Goal: Information Seeking & Learning: Learn about a topic

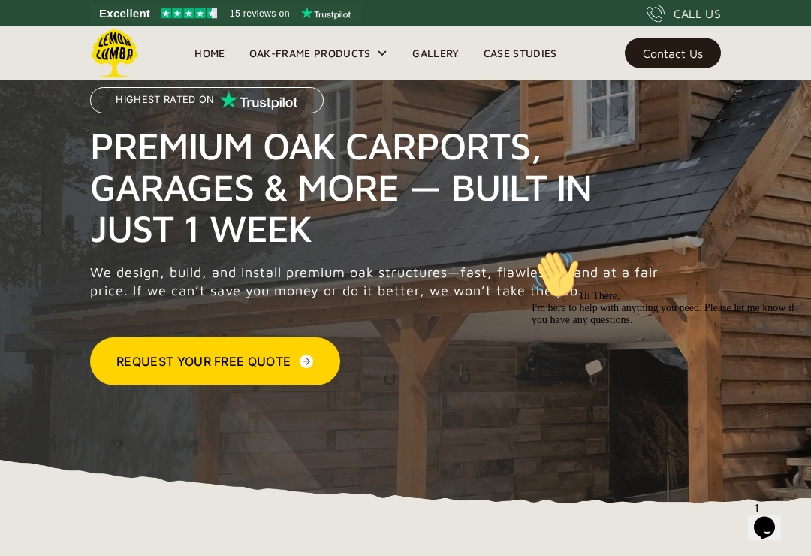
scroll to position [122, 0]
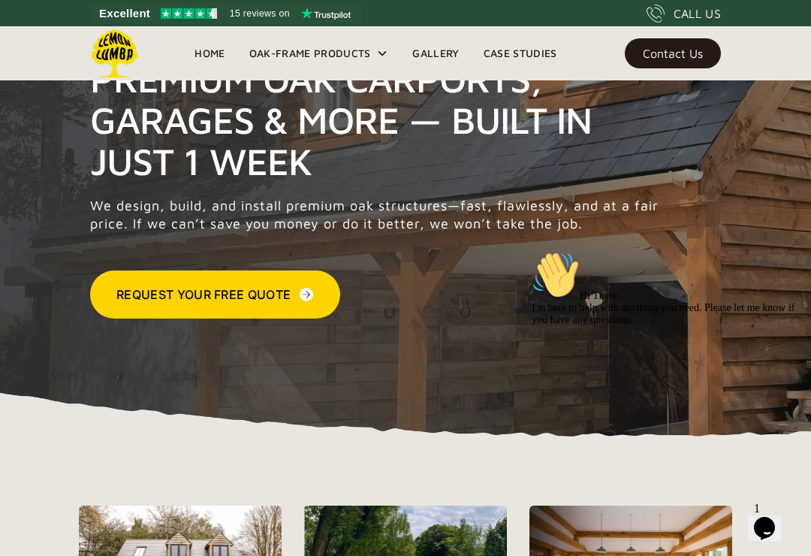
click at [387, 302] on div "Request Your Free Quote" at bounding box center [378, 294] width 577 height 48
click at [301, 291] on img at bounding box center [306, 294] width 15 height 18
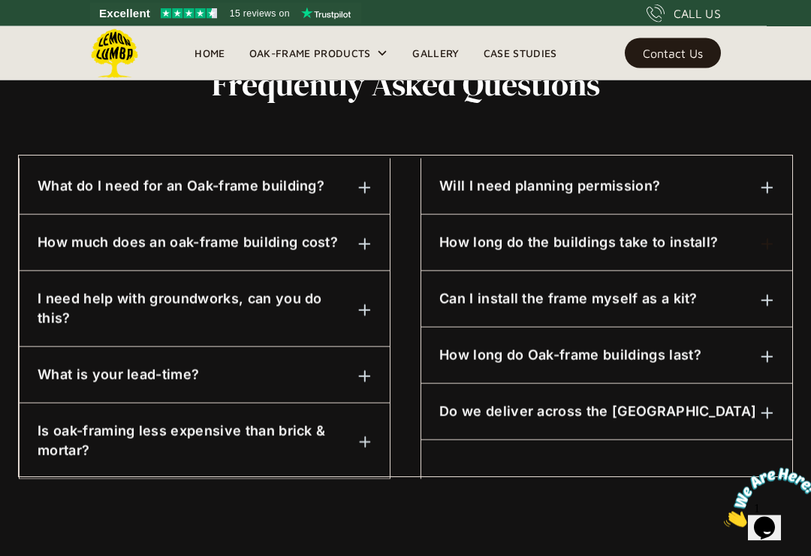
scroll to position [750, 0]
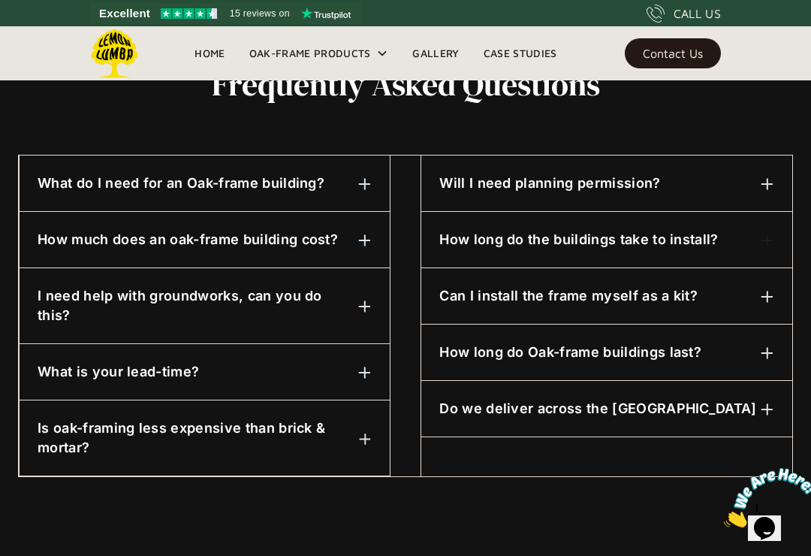
click at [370, 237] on img at bounding box center [365, 241] width 14 height 14
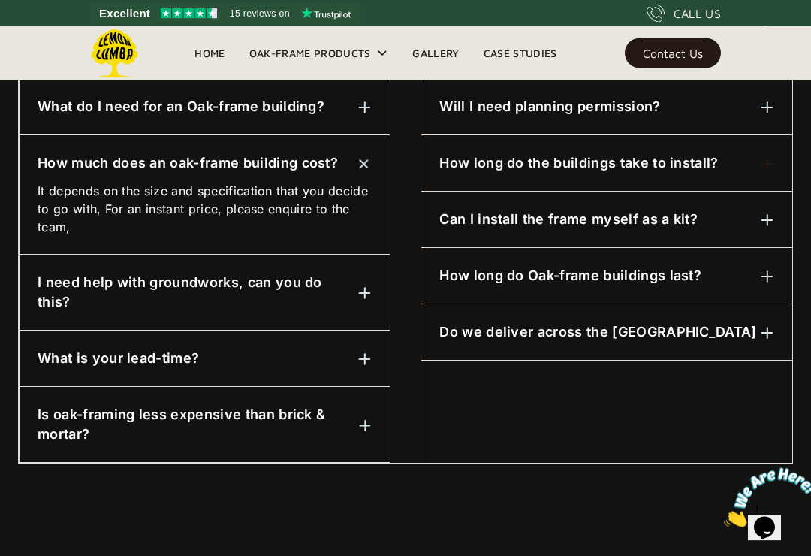
scroll to position [827, 0]
click at [371, 419] on img at bounding box center [365, 425] width 13 height 13
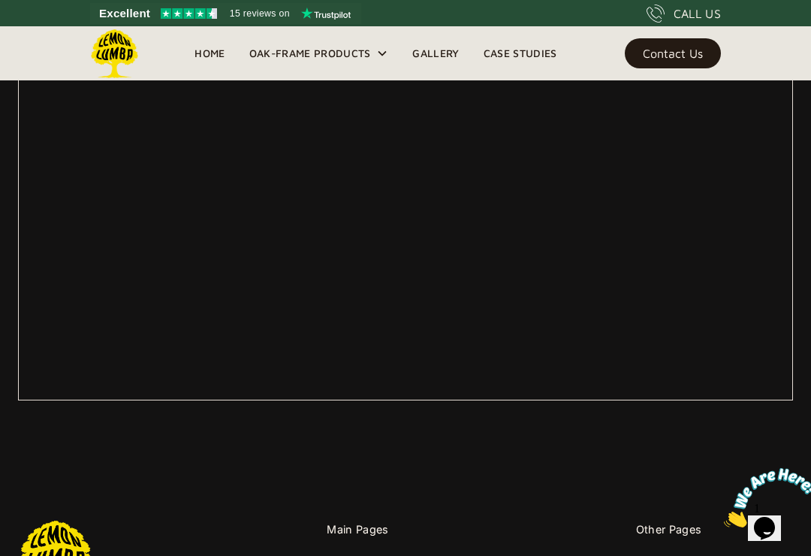
scroll to position [683, 0]
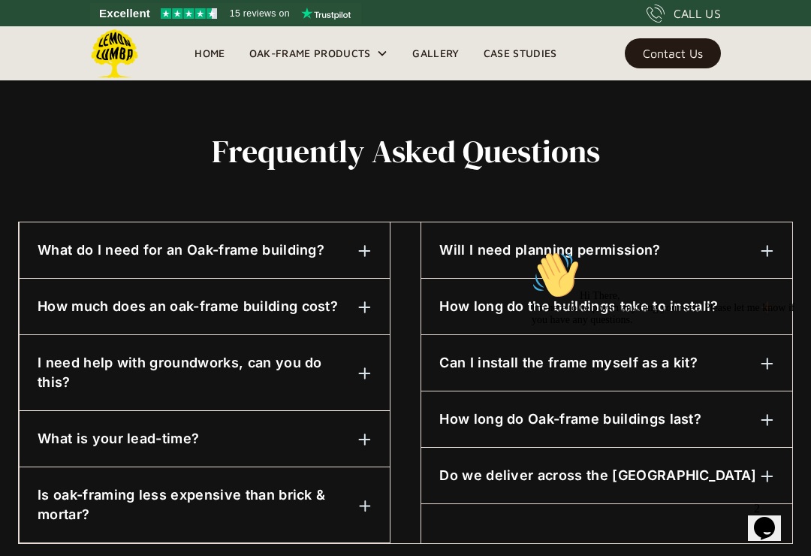
click at [689, 531] on div "Frequently asked questions What do I need for an Oak-frame building? Unless it'…" at bounding box center [405, 338] width 775 height 499
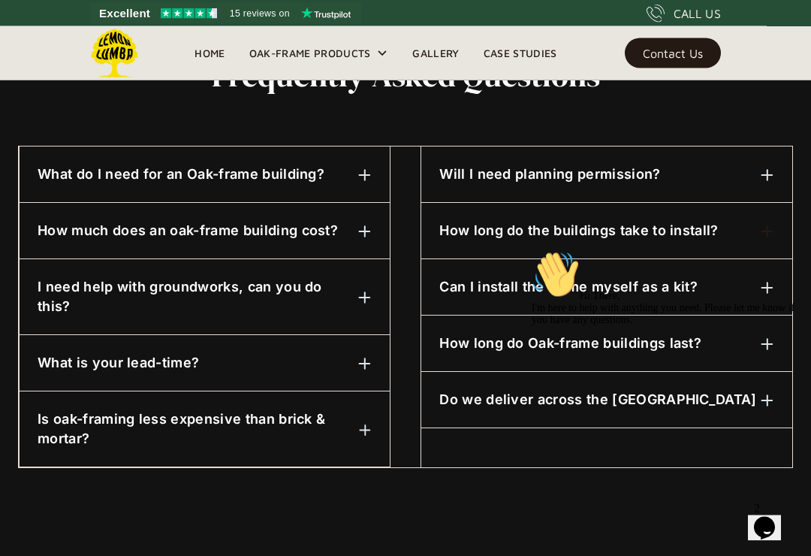
scroll to position [757, 0]
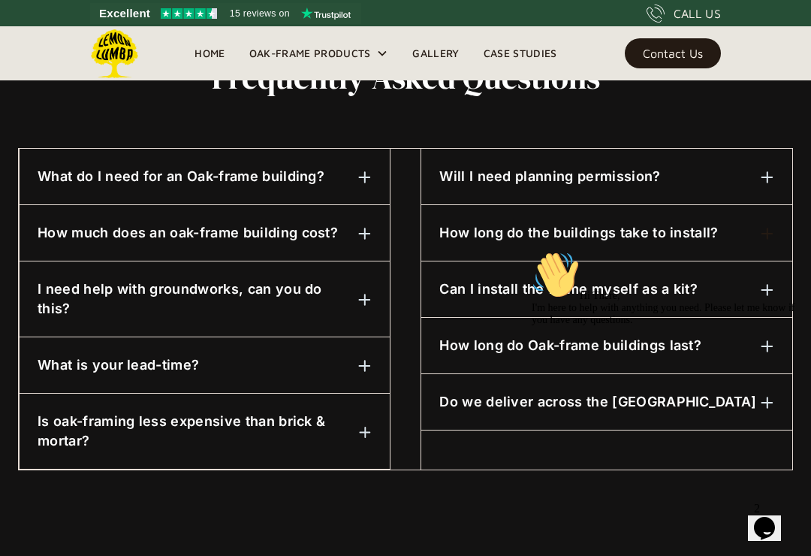
click at [313, 285] on h6 "I need help with groundworks, can you do this?" at bounding box center [198, 298] width 321 height 39
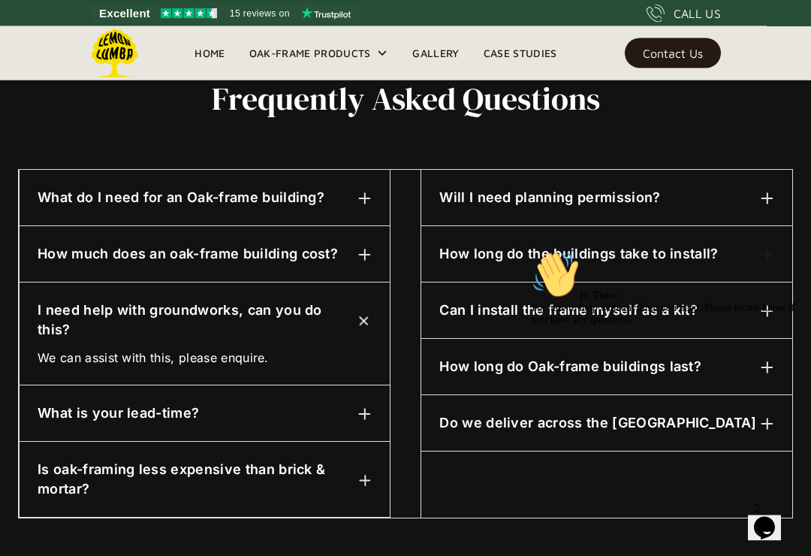
click at [356, 261] on div "How much does an oak-frame building cost?" at bounding box center [205, 255] width 334 height 20
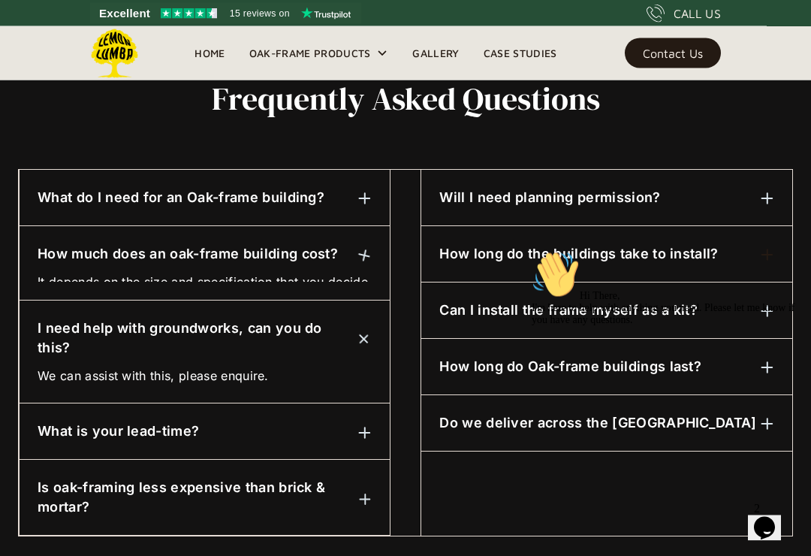
scroll to position [736, 0]
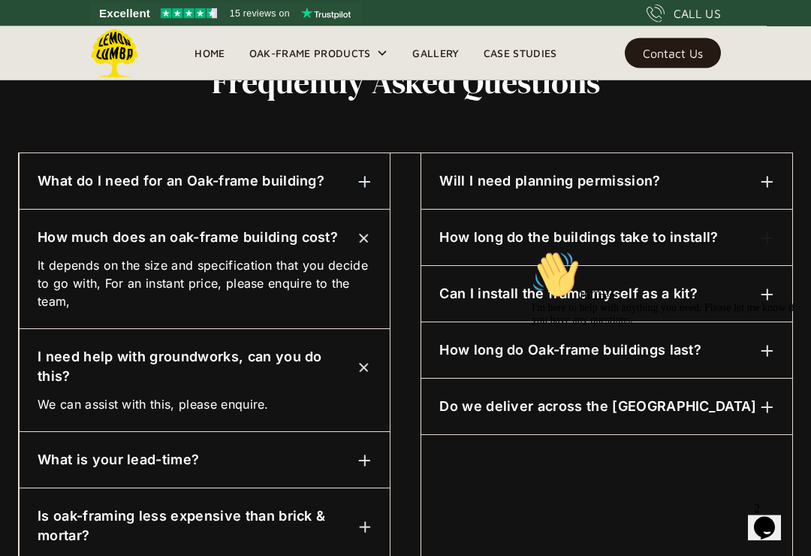
click at [69, 172] on h6 "What do I need for an Oak-frame building?" at bounding box center [181, 182] width 287 height 20
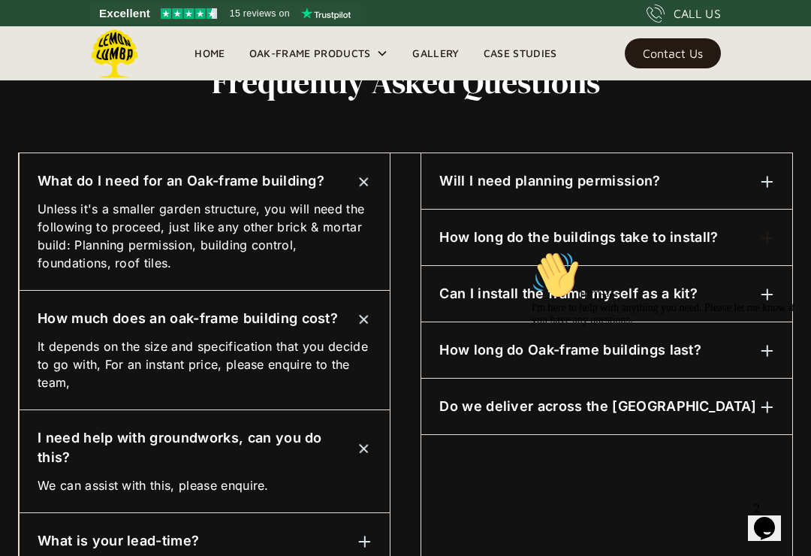
click at [371, 320] on img at bounding box center [363, 318] width 19 height 19
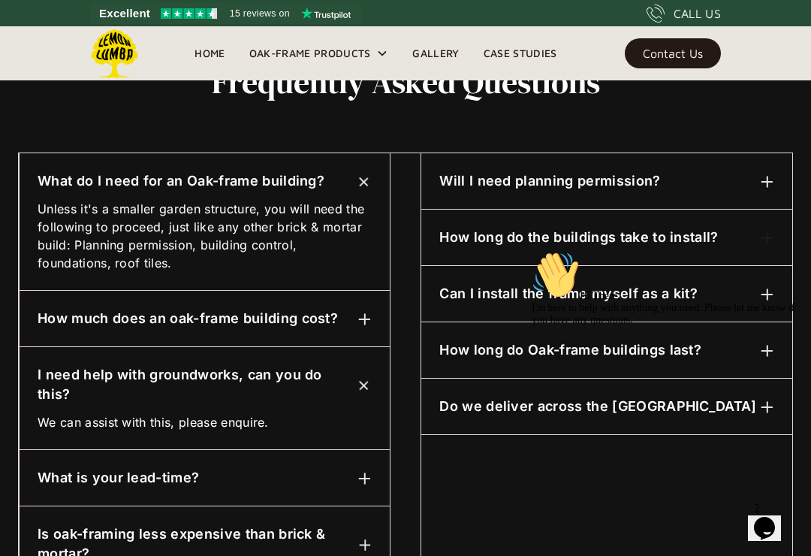
click at [709, 326] on div "Hi There, I'm here to help with anything you need. Please let me know if you ha…" at bounding box center [667, 288] width 270 height 75
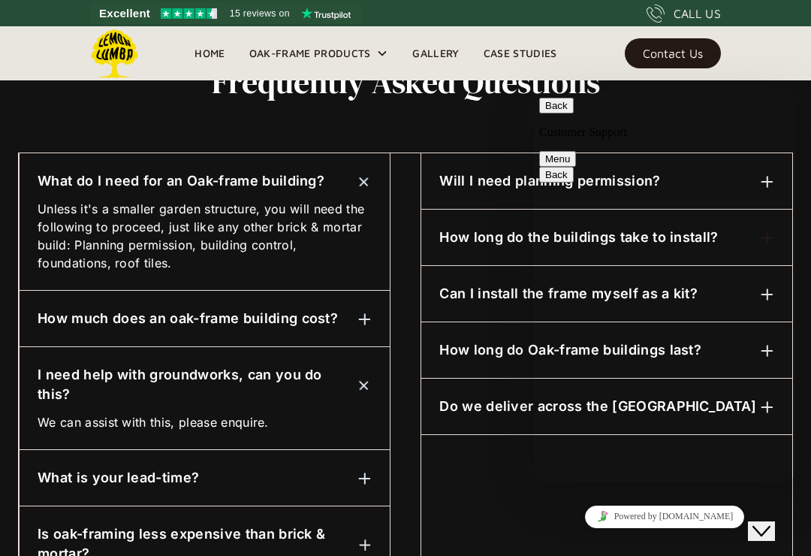
click at [444, 53] on link "Gallery" at bounding box center [435, 53] width 71 height 23
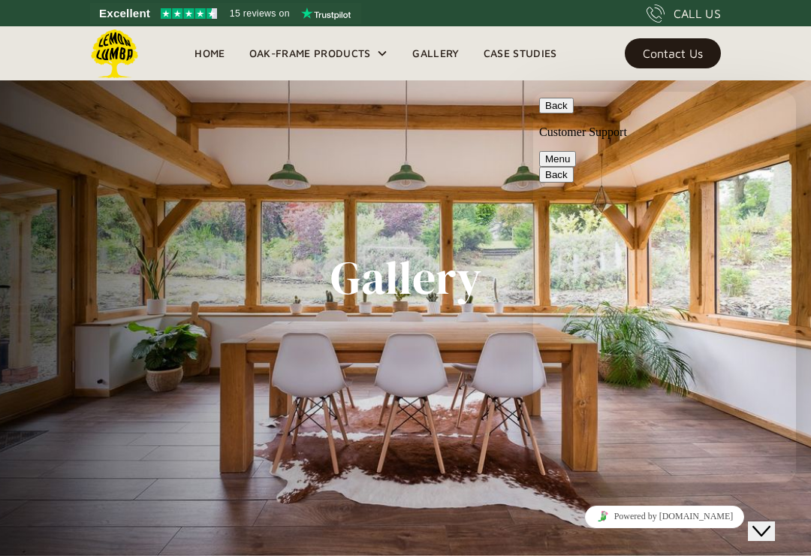
click at [457, 44] on link "Gallery" at bounding box center [435, 53] width 71 height 23
click at [568, 108] on button "Back" at bounding box center [556, 106] width 35 height 16
click at [341, 56] on div "Oak-Frame Products" at bounding box center [310, 53] width 122 height 18
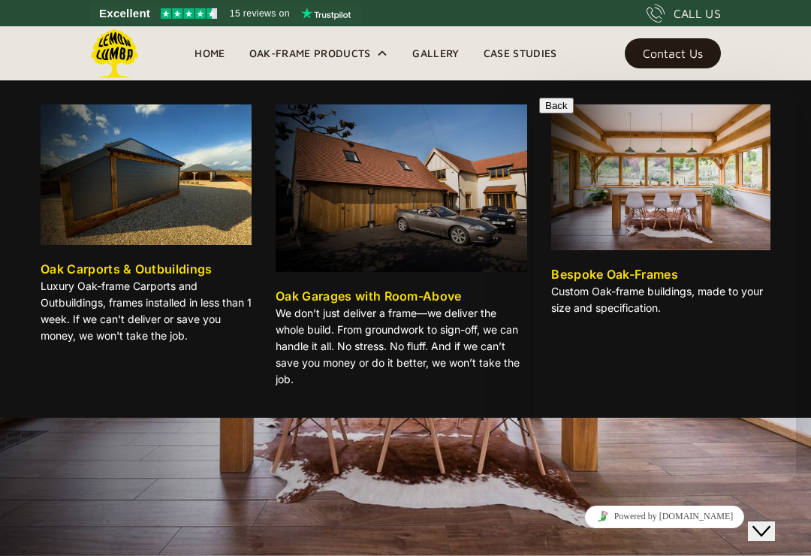
click at [695, 52] on div "Contact Us" at bounding box center [673, 53] width 60 height 11
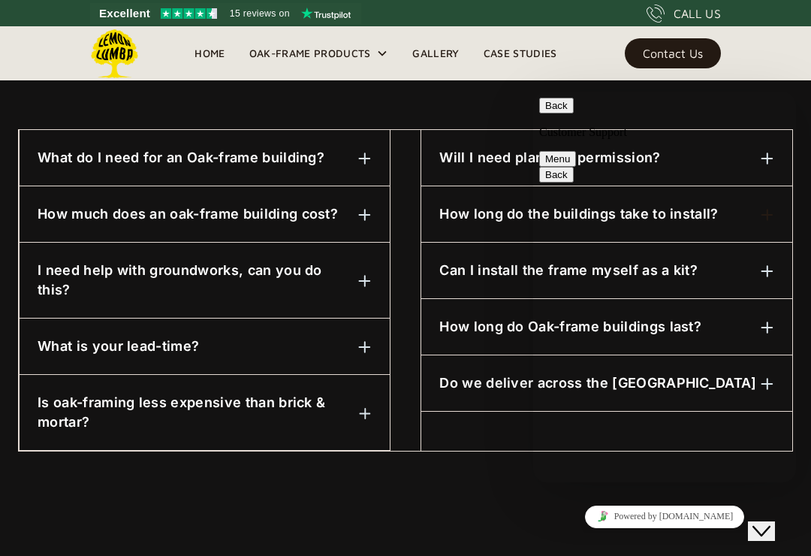
click at [381, 213] on div "How much does an oak-frame building cost? It depends on the size and specificat…" at bounding box center [205, 214] width 370 height 56
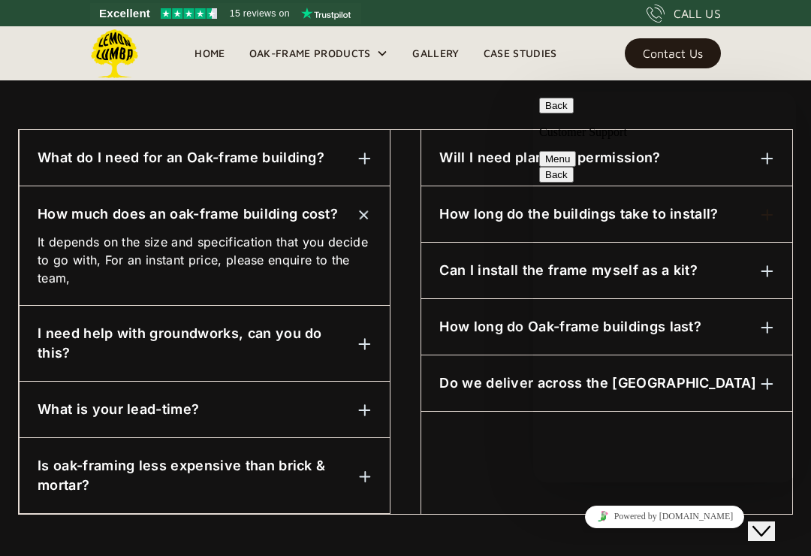
click at [278, 228] on div "It depends on the size and specification that you decide to go with, For an ins…" at bounding box center [205, 255] width 334 height 63
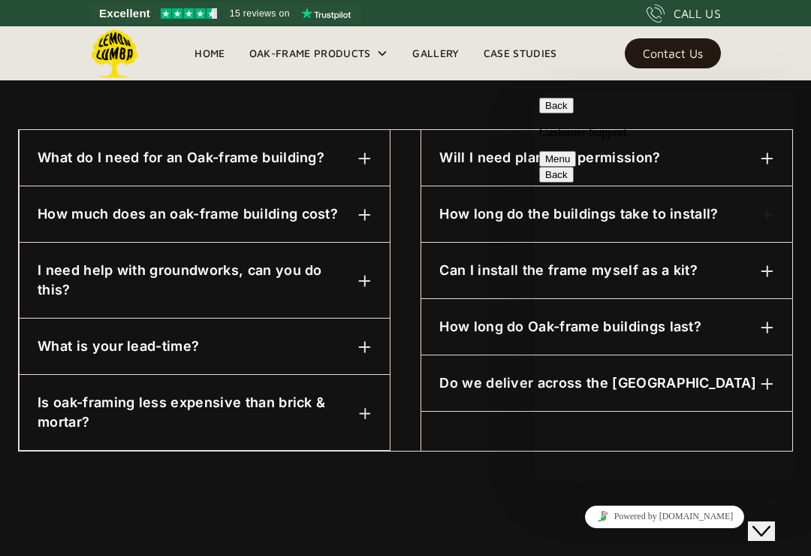
click at [576, 151] on button "Menu" at bounding box center [557, 159] width 37 height 16
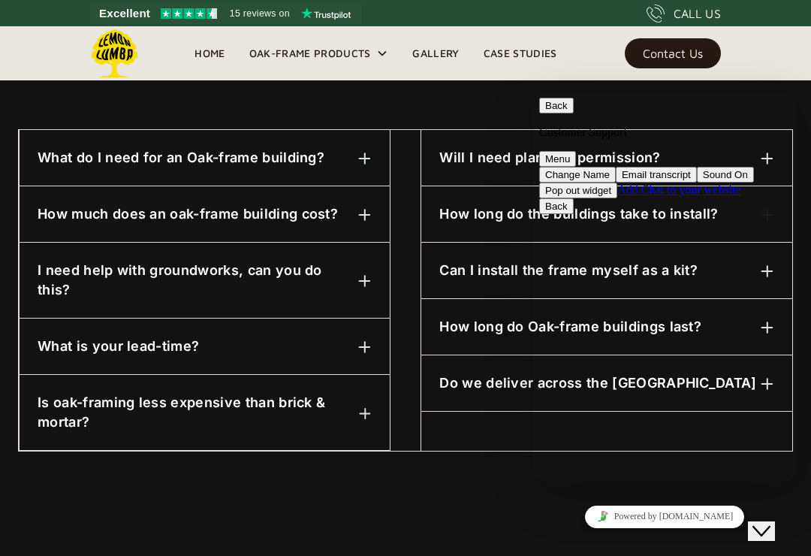
click at [566, 111] on button "Back" at bounding box center [556, 106] width 35 height 16
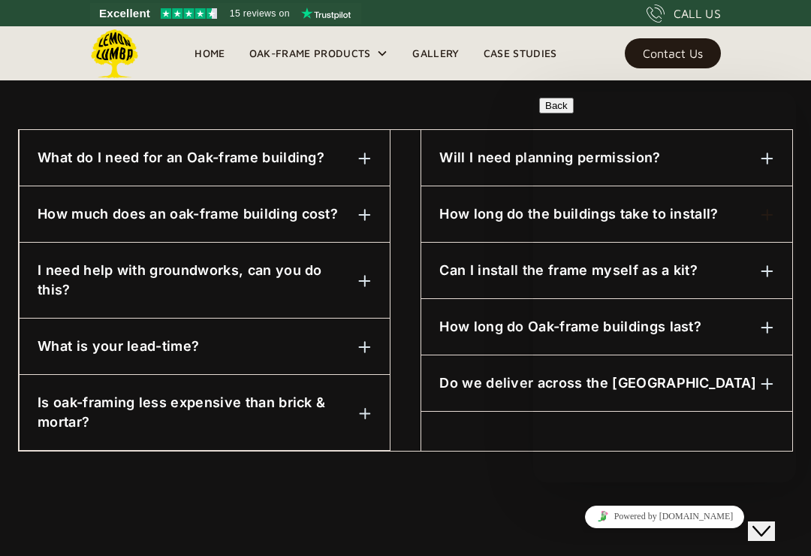
click at [683, 55] on div "Contact Us" at bounding box center [673, 53] width 60 height 11
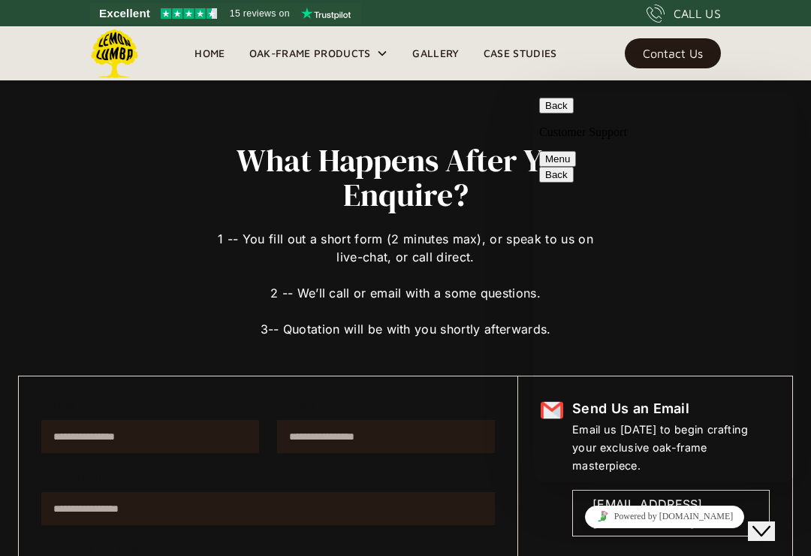
click at [222, 53] on link "Home" at bounding box center [209, 53] width 54 height 23
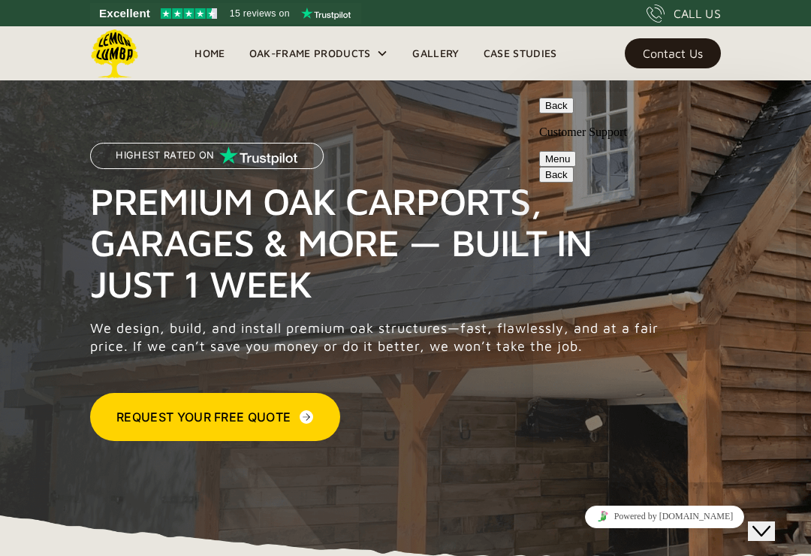
click at [771, 522] on div "Close Chat This icon closes the chat window." at bounding box center [761, 531] width 18 height 18
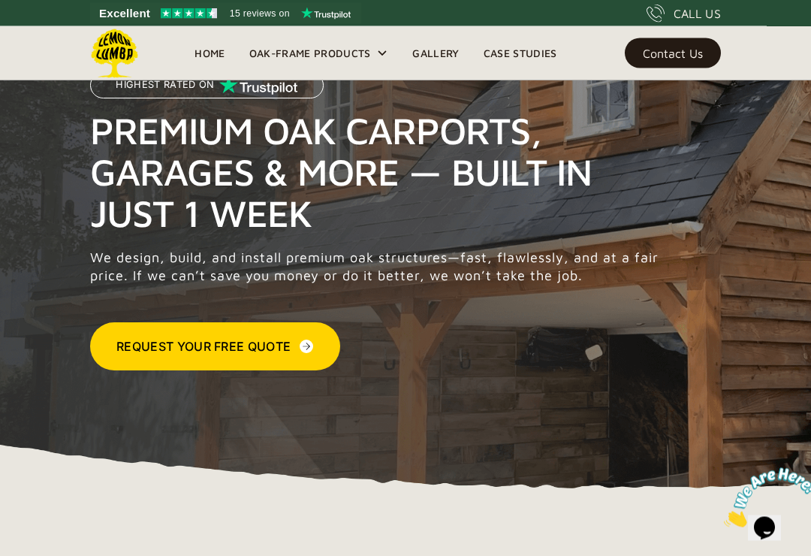
scroll to position [71, 0]
click at [303, 348] on img at bounding box center [306, 346] width 15 height 18
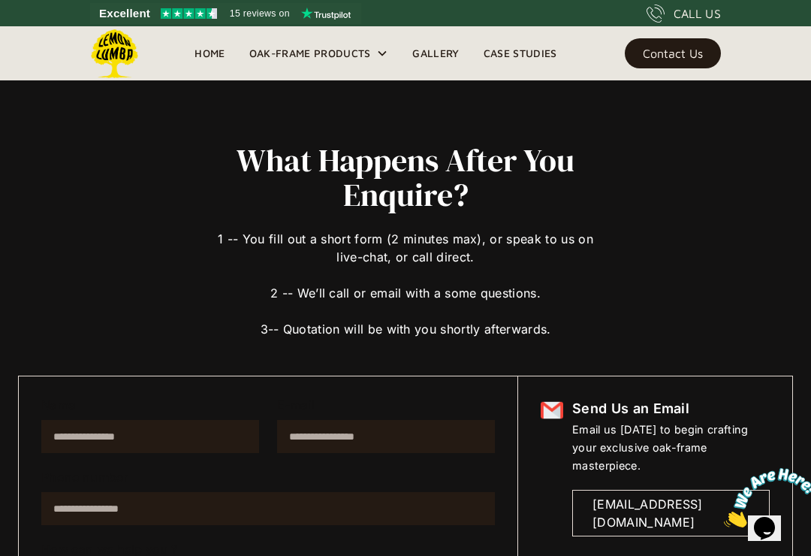
click at [2, 529] on div "What Happens After You Enquire? 1 -- You fill out a short form (2 minutes max),…" at bounding box center [405, 386] width 811 height 772
click at [215, 53] on link "Home" at bounding box center [209, 53] width 54 height 23
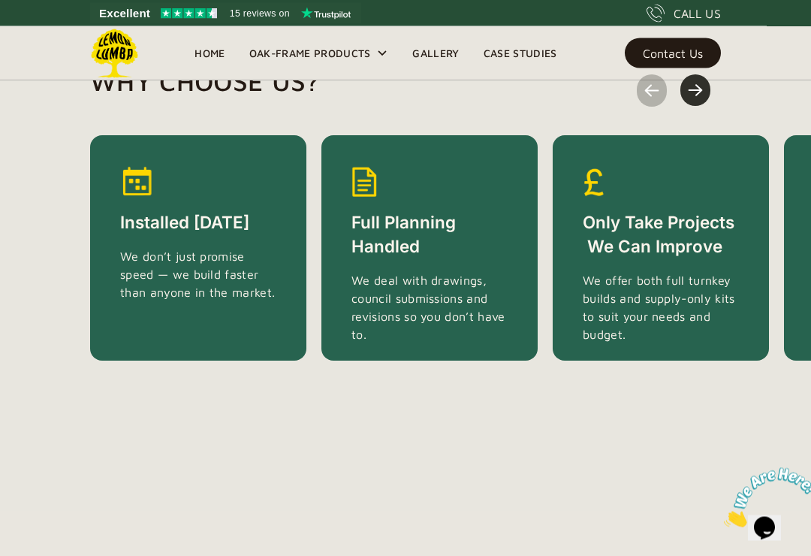
scroll to position [3041, 0]
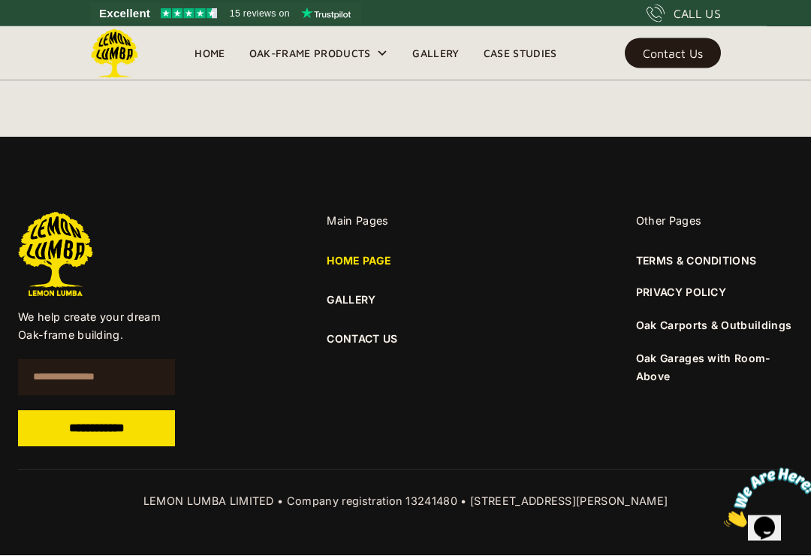
scroll to position [5803, 0]
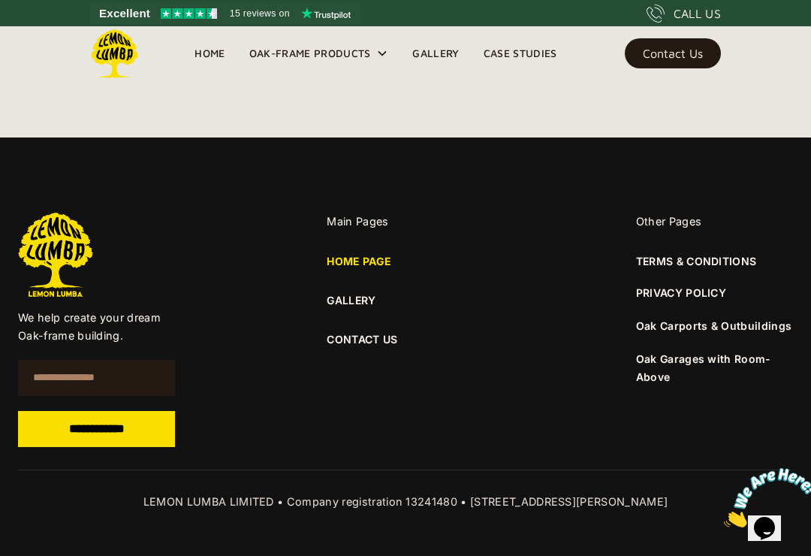
click at [782, 319] on div "TERMS & CONDITIONS PRIVACY POLICY Oak Carports & Outbuildings Oak Garages with …" at bounding box center [714, 319] width 157 height 132
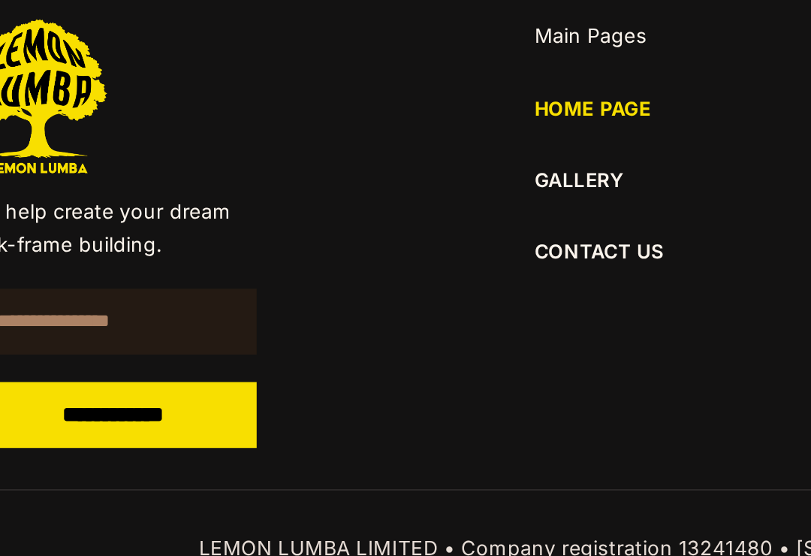
click at [341, 331] on link "CONTACT US" at bounding box center [405, 339] width 157 height 17
